Goal: Task Accomplishment & Management: Complete application form

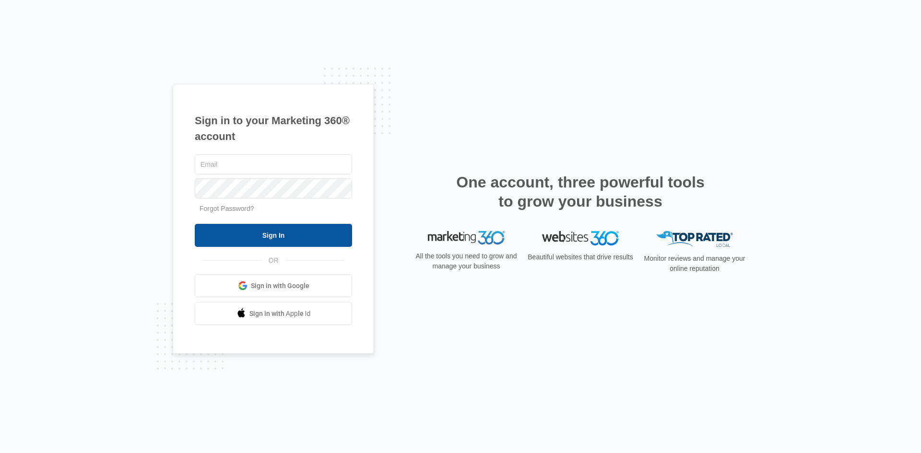
type input "[EMAIL_ADDRESS][DOMAIN_NAME]"
click at [287, 238] on input "Sign In" at bounding box center [273, 235] width 157 height 23
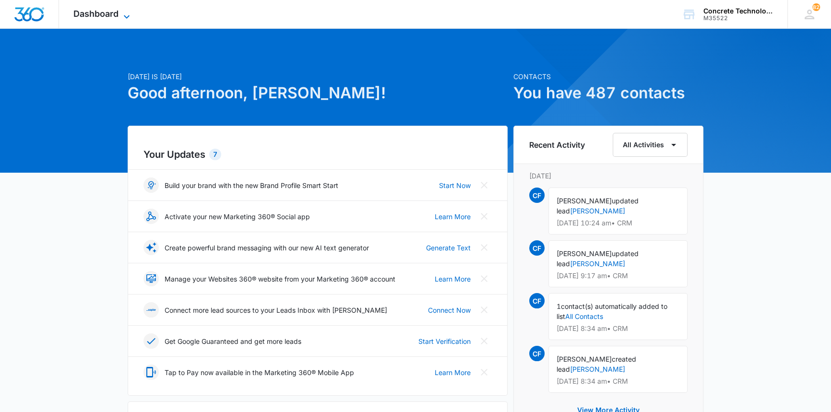
click at [126, 13] on icon at bounding box center [127, 17] width 12 height 12
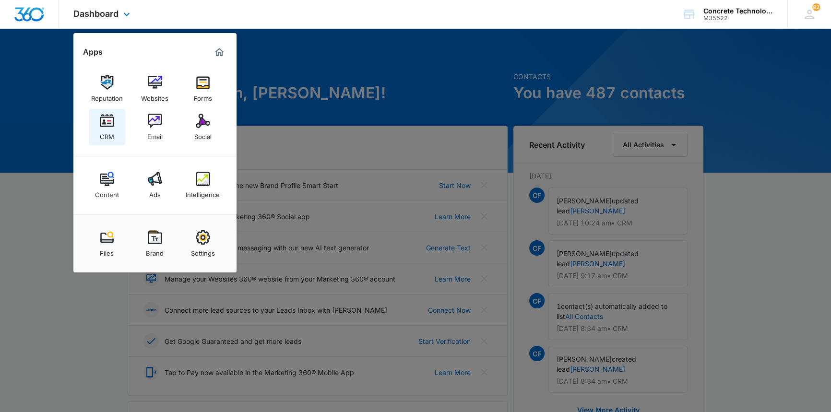
click at [107, 123] on img at bounding box center [107, 121] width 14 height 14
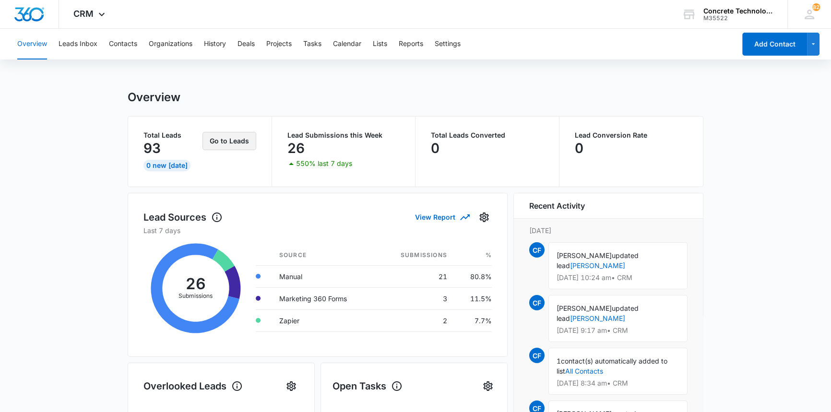
click at [222, 138] on button "Go to Leads" at bounding box center [230, 141] width 54 height 18
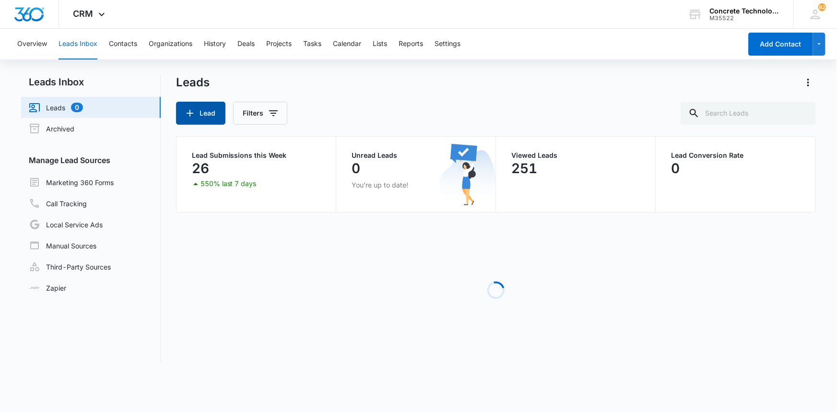
click at [200, 112] on button "Lead" at bounding box center [200, 113] width 49 height 23
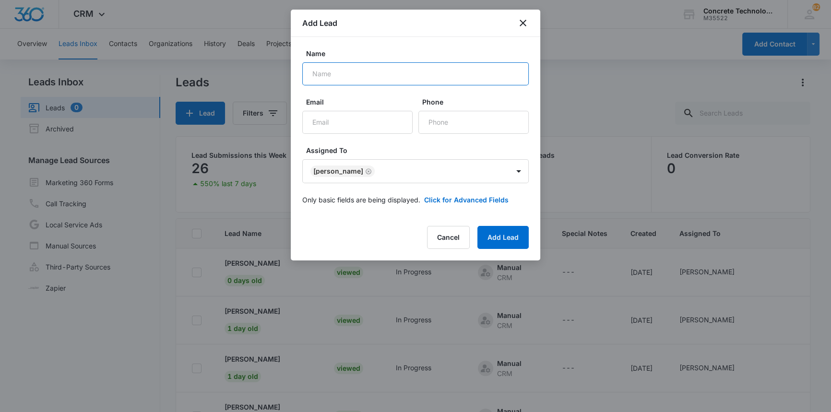
click at [313, 73] on input "Name" at bounding box center [415, 73] width 226 height 23
type input "j"
type input "[PERSON_NAME]"
click at [314, 122] on input "Email" at bounding box center [357, 122] width 110 height 23
type input "jeffreyumansky@yahoo.com"
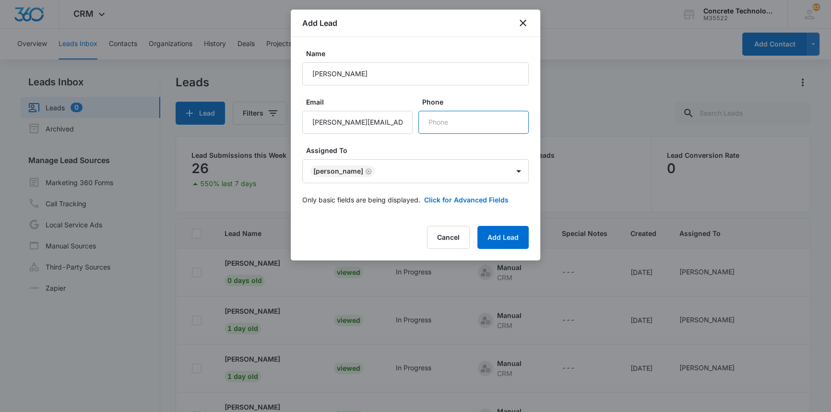
click at [434, 123] on input "Phone" at bounding box center [473, 122] width 110 height 23
type input "(920) 647-0936"
click at [502, 238] on button "Add Lead" at bounding box center [502, 237] width 51 height 23
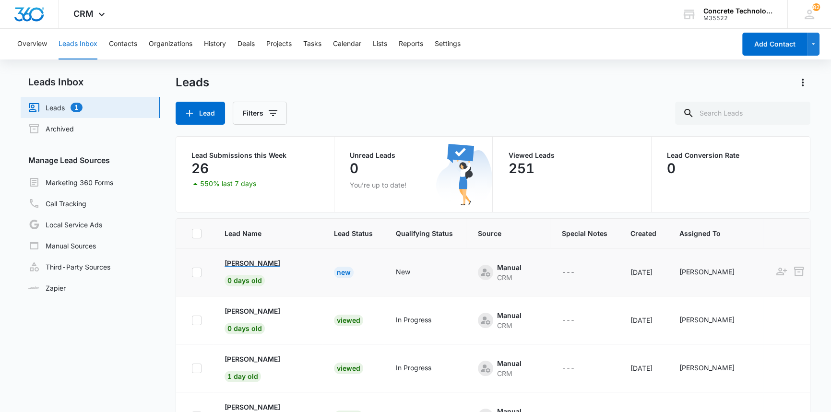
click at [269, 263] on p "Jeffrey Umansky" at bounding box center [253, 263] width 56 height 10
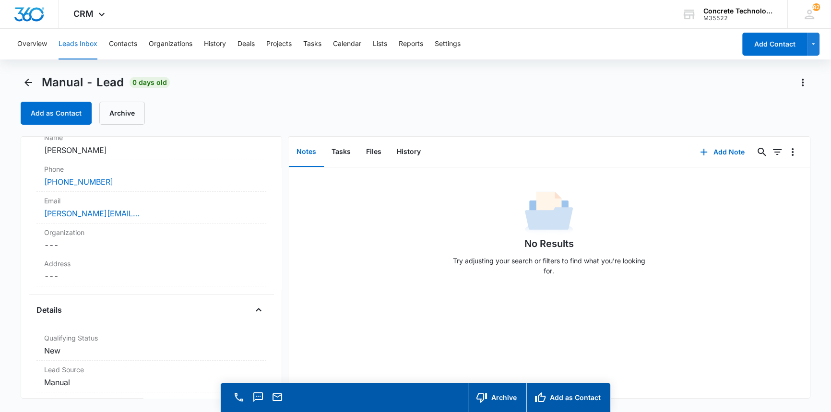
scroll to position [108, 0]
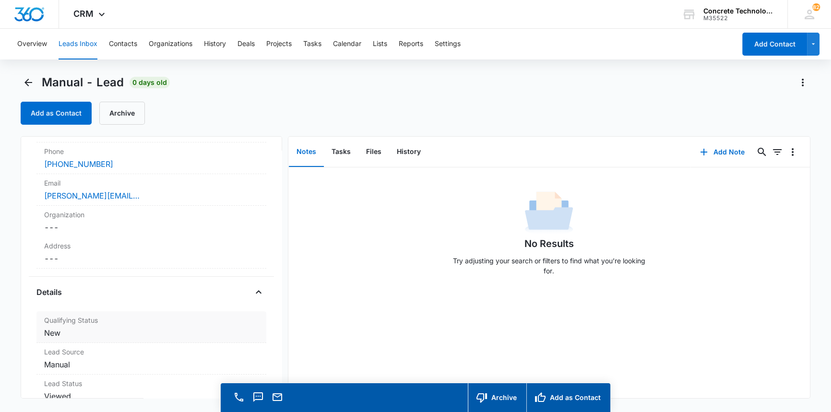
click at [54, 332] on dd "Cancel Save Changes New" at bounding box center [151, 333] width 214 height 12
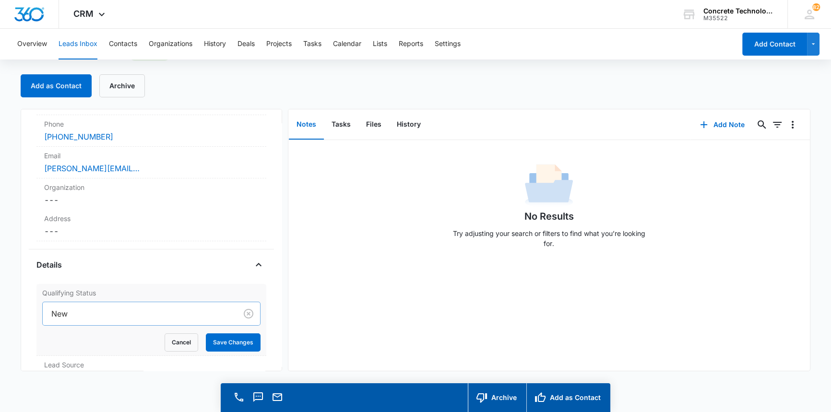
click at [63, 326] on div "New" at bounding box center [151, 314] width 218 height 24
click at [60, 310] on div at bounding box center [137, 313] width 173 height 13
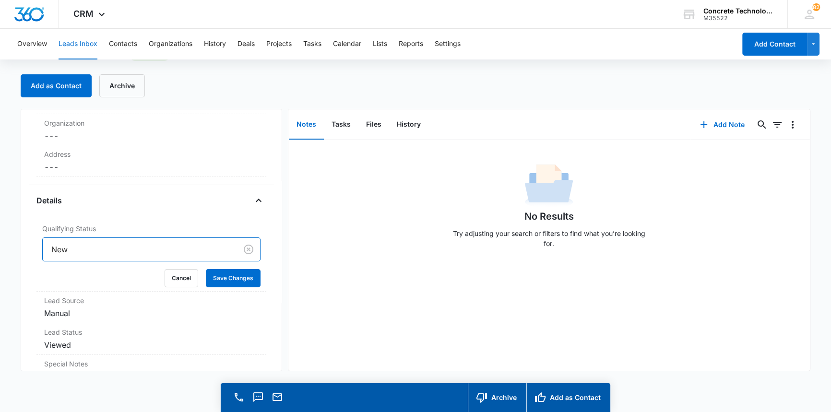
scroll to position [230, 0]
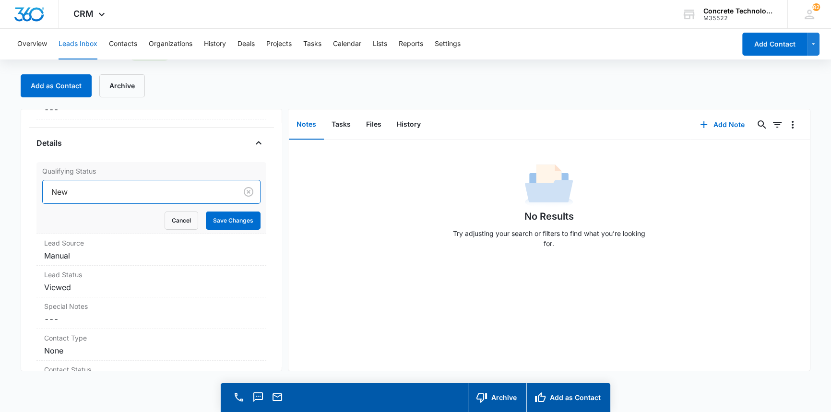
click at [63, 190] on div at bounding box center [137, 191] width 173 height 13
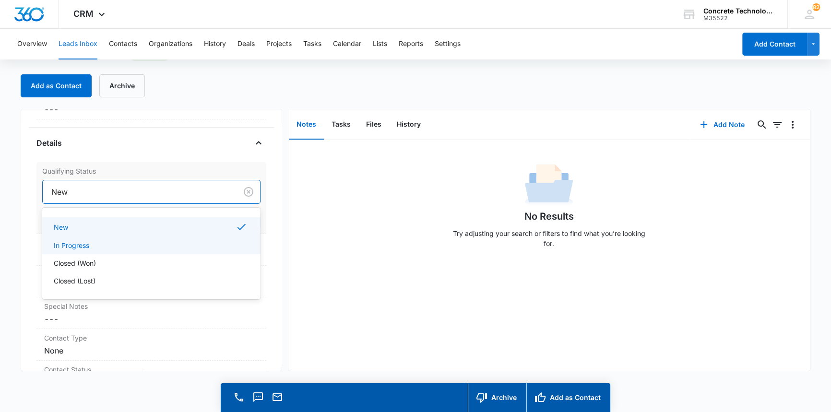
click at [67, 244] on p "In Progress" at bounding box center [72, 245] width 36 height 10
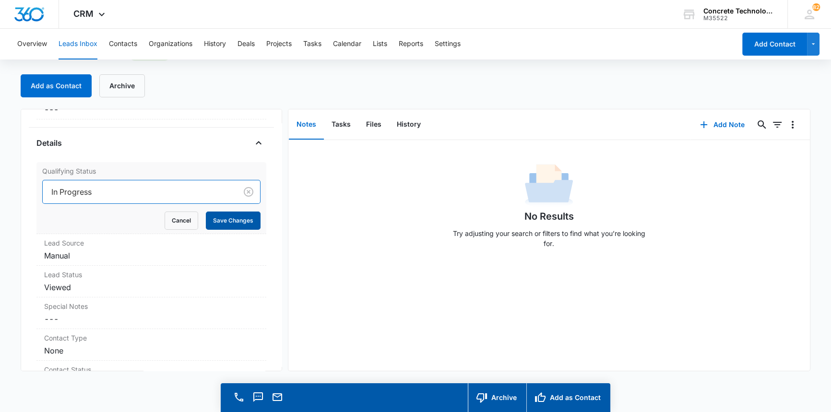
click at [220, 218] on button "Save Changes" at bounding box center [233, 221] width 55 height 18
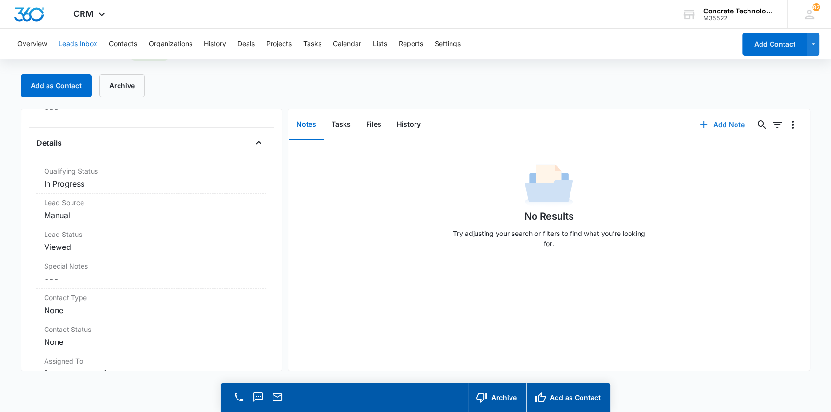
click at [712, 124] on button "Add Note" at bounding box center [723, 124] width 64 height 23
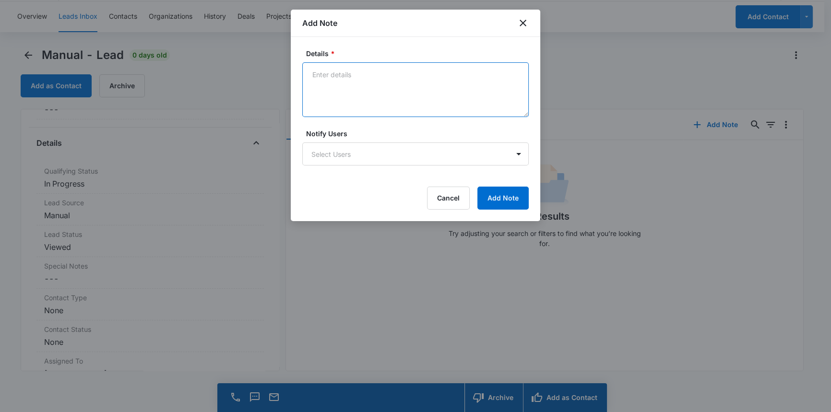
click at [313, 73] on textarea "Details *" at bounding box center [415, 89] width 226 height 55
type textarea "MB full texted emailed"
click at [332, 156] on body "CRM Apps Reputation Websites Forms CRM Email Social Content Ads Intelligence Fi…" at bounding box center [415, 193] width 831 height 440
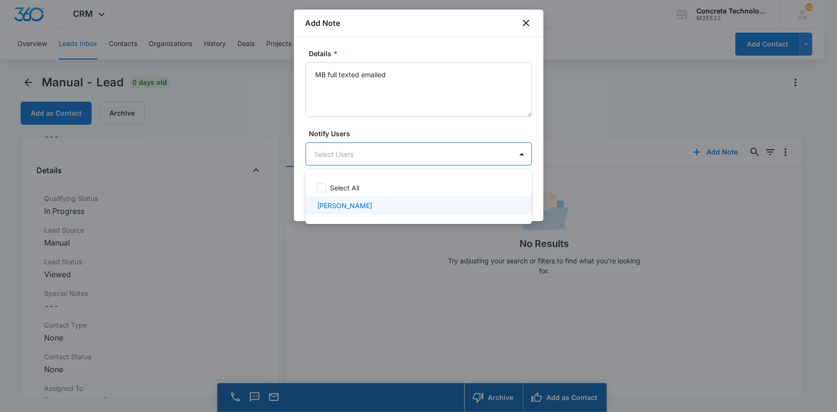
click at [341, 205] on p "Chip Fowler" at bounding box center [344, 206] width 55 height 10
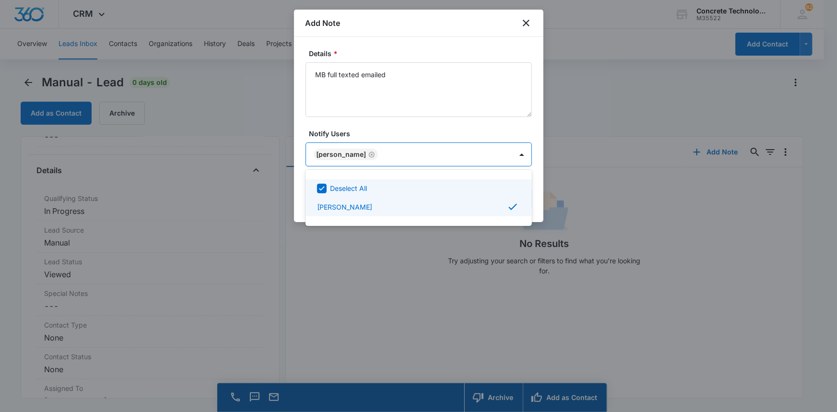
click at [506, 154] on div at bounding box center [418, 206] width 837 height 412
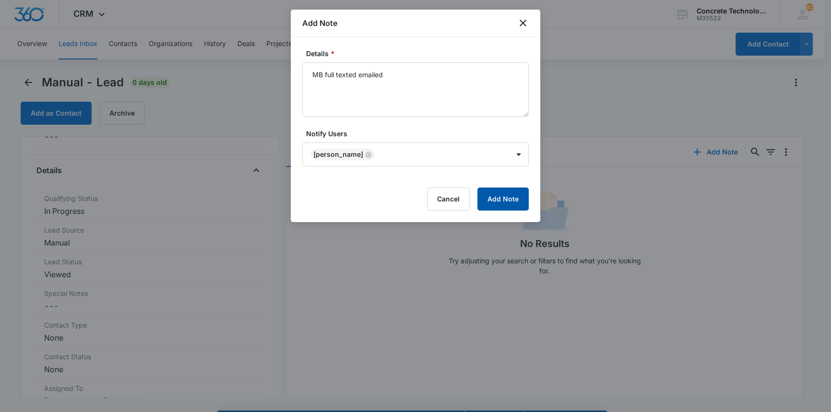
click at [501, 194] on button "Add Note" at bounding box center [502, 199] width 51 height 23
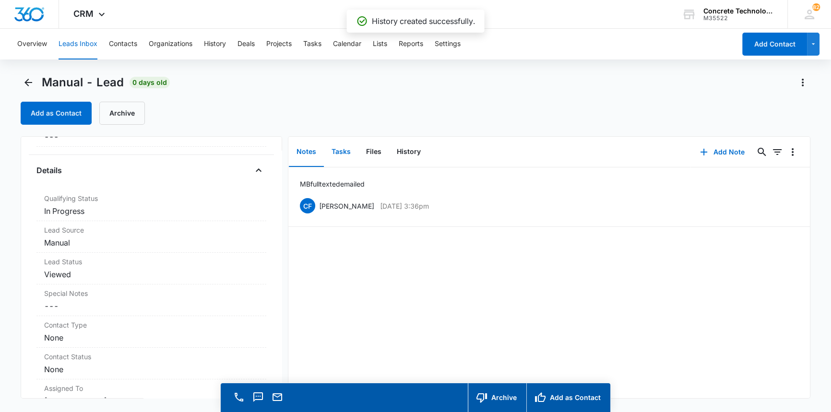
click at [341, 151] on button "Tasks" at bounding box center [341, 152] width 35 height 30
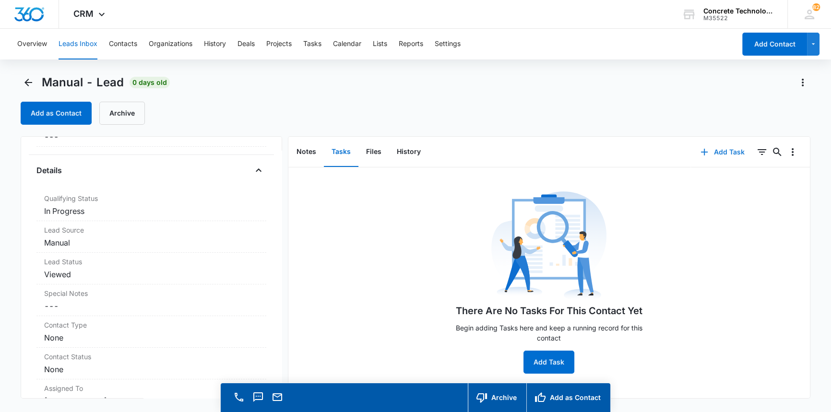
click at [720, 149] on button "Add Task" at bounding box center [722, 152] width 63 height 23
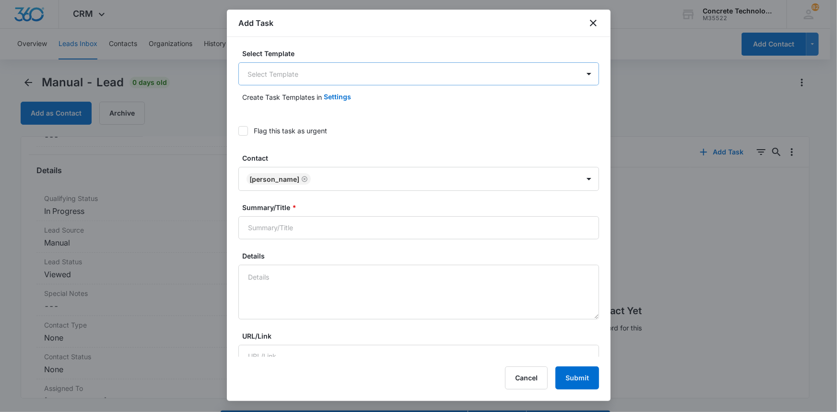
click at [312, 68] on body "CRM Apps Reputation Websites Forms CRM Email Social Content Ads Intelligence Fi…" at bounding box center [418, 220] width 837 height 440
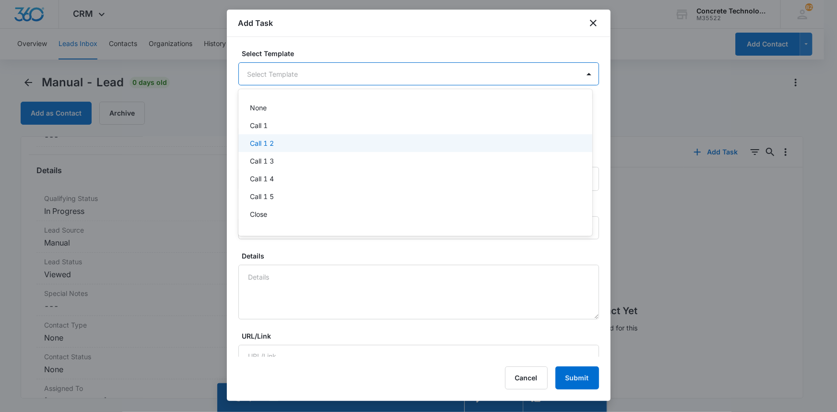
click at [268, 144] on p "Call 1 2" at bounding box center [262, 143] width 24 height 10
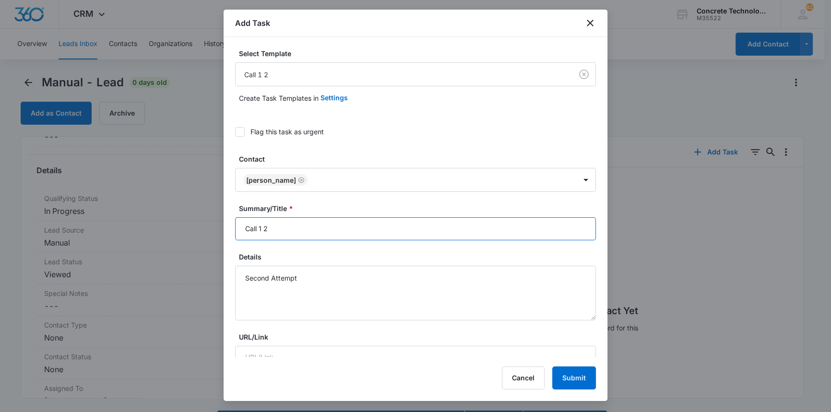
click at [261, 228] on input "Call 1 2" at bounding box center [415, 228] width 361 height 23
type input "Call 2"
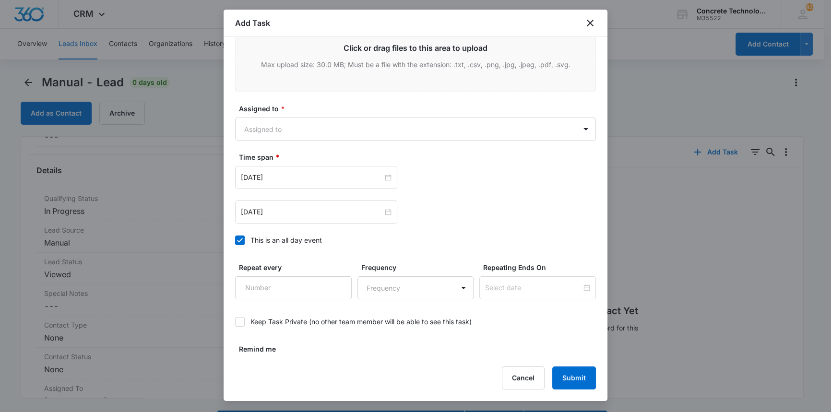
scroll to position [442, 0]
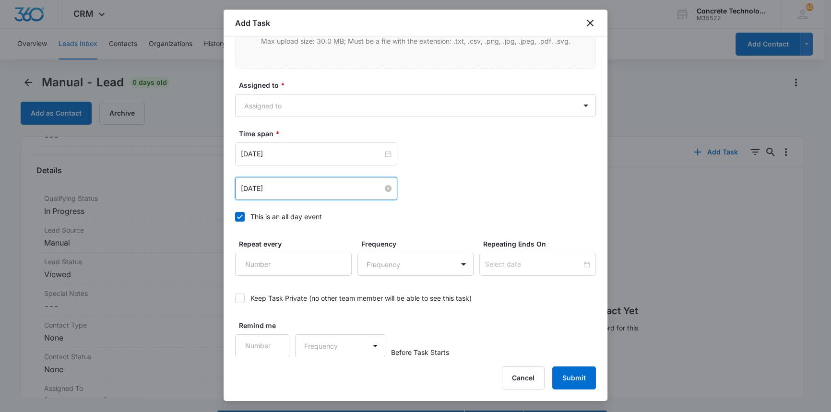
click at [269, 187] on input "Aug 5, 2025" at bounding box center [312, 188] width 142 height 11
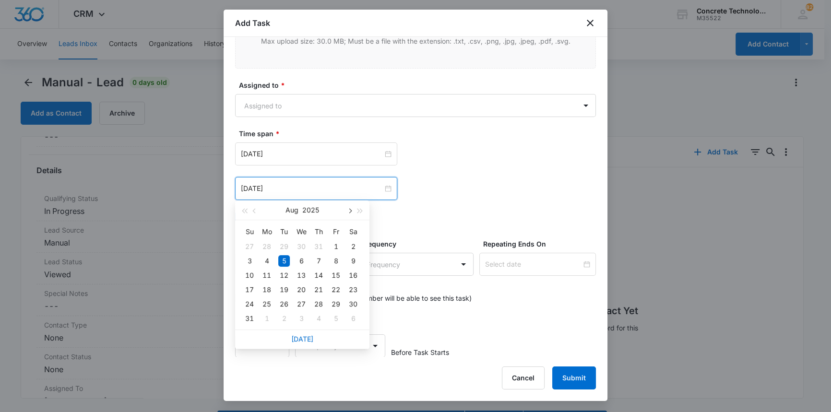
click at [348, 208] on button "button" at bounding box center [349, 210] width 11 height 19
type input "Sep 10, 2025"
click at [302, 259] on div "10" at bounding box center [302, 261] width 12 height 12
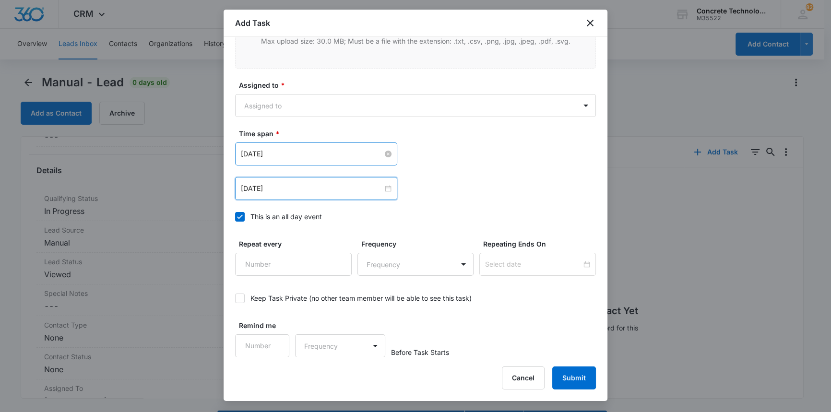
click at [306, 153] on input "Aug 5, 2025" at bounding box center [312, 154] width 142 height 11
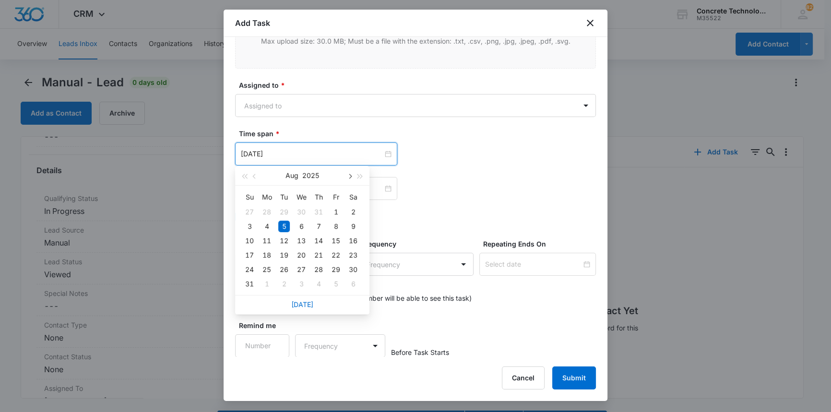
click at [350, 176] on span "button" at bounding box center [349, 176] width 5 height 5
type input "Sep 10, 2025"
click at [303, 227] on div "10" at bounding box center [302, 227] width 12 height 12
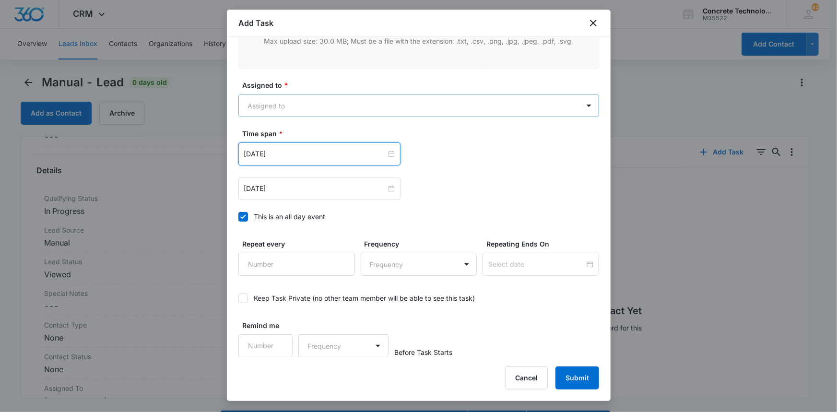
click at [251, 108] on body "CRM Apps Reputation Websites Forms CRM Email Social Content Ads Intelligence Fi…" at bounding box center [418, 220] width 837 height 440
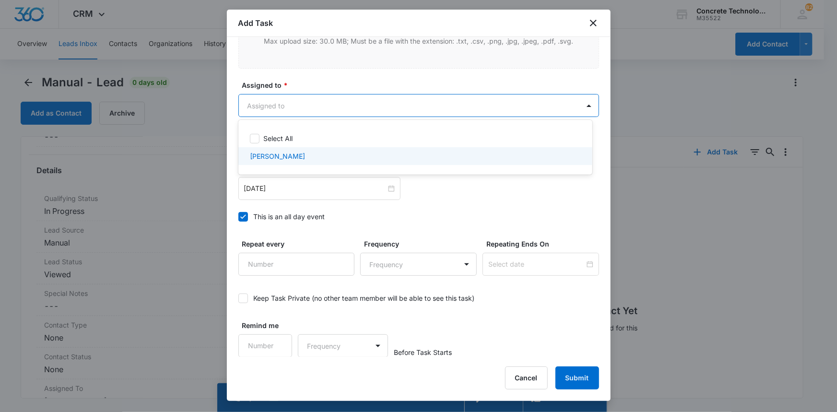
click at [270, 158] on p "Chip Fowler" at bounding box center [277, 156] width 55 height 10
checkbox input "true"
click at [578, 370] on div at bounding box center [418, 206] width 837 height 412
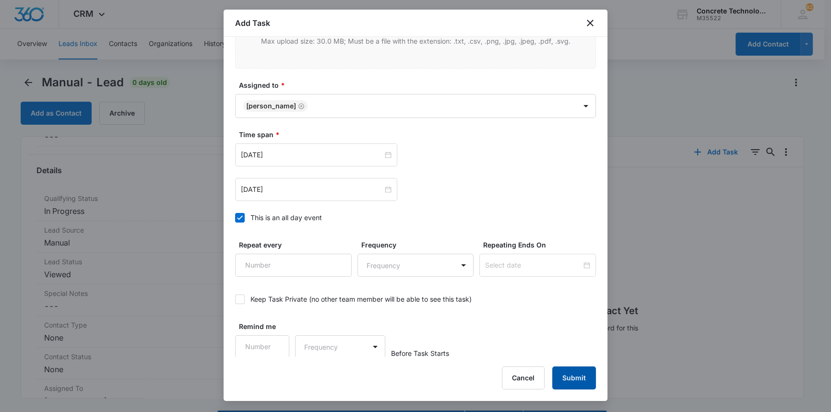
click at [566, 376] on button "Submit" at bounding box center [574, 378] width 44 height 23
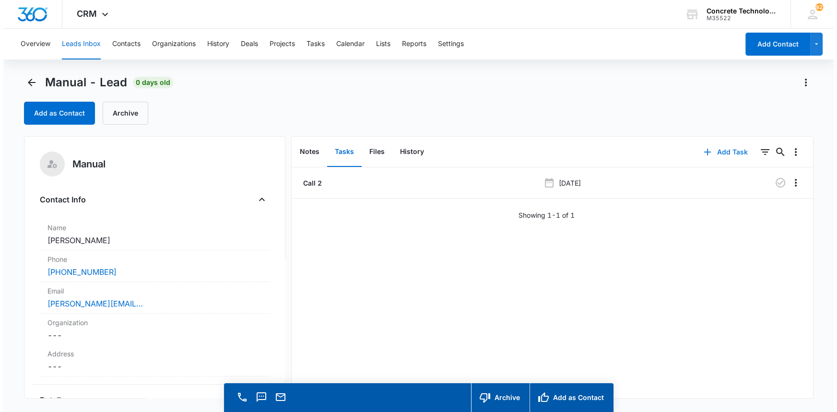
scroll to position [0, 0]
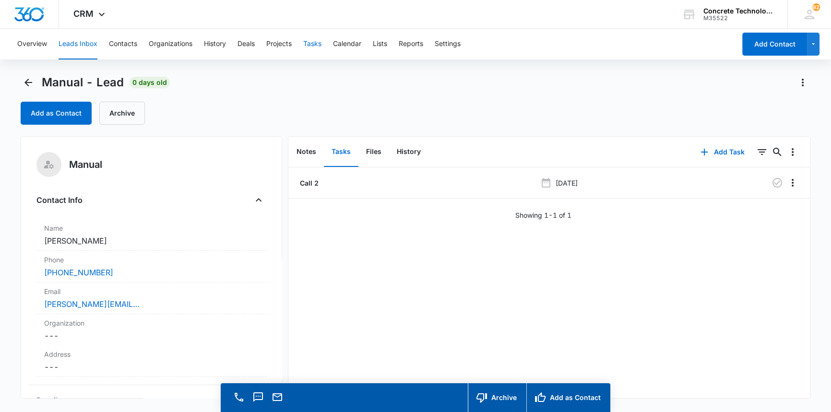
click at [313, 40] on button "Tasks" at bounding box center [312, 44] width 18 height 31
